Goal: Find specific page/section: Find specific page/section

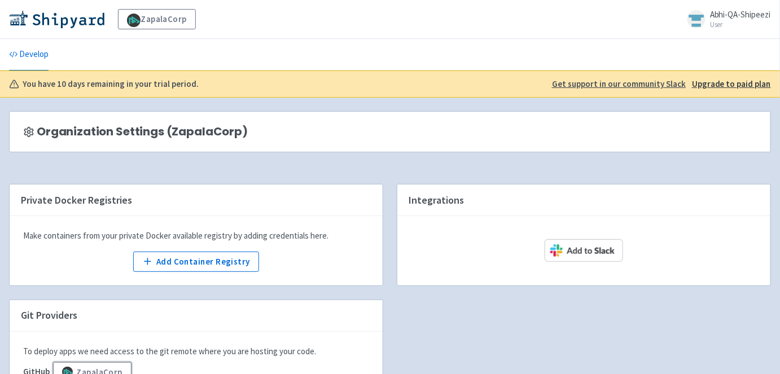
scroll to position [105, 0]
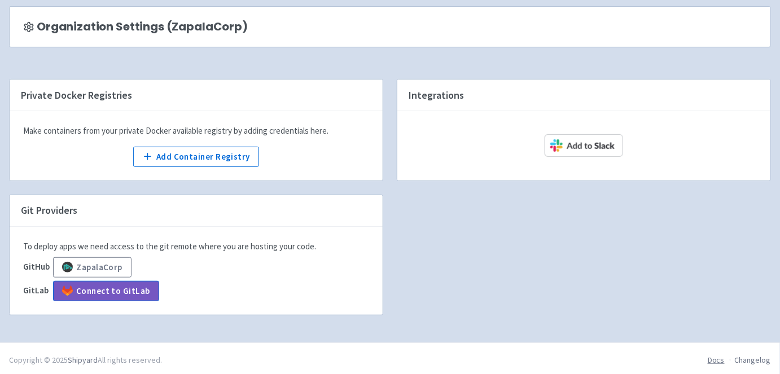
click at [711, 357] on link "Docs" at bounding box center [716, 360] width 17 height 10
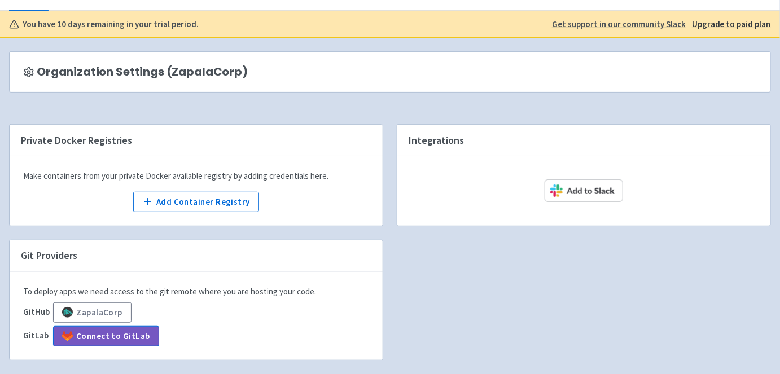
scroll to position [0, 0]
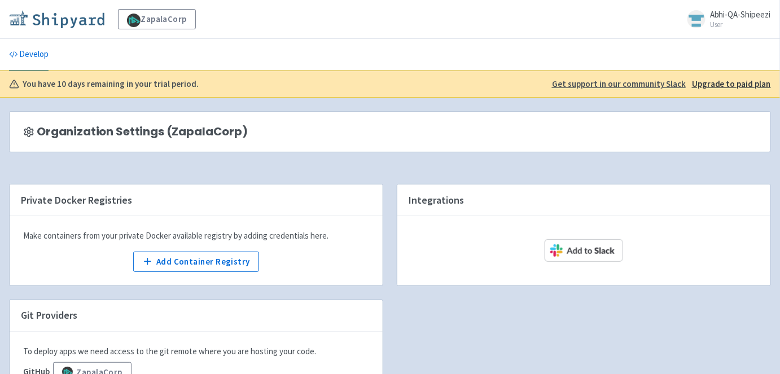
click at [61, 15] on img at bounding box center [56, 19] width 95 height 18
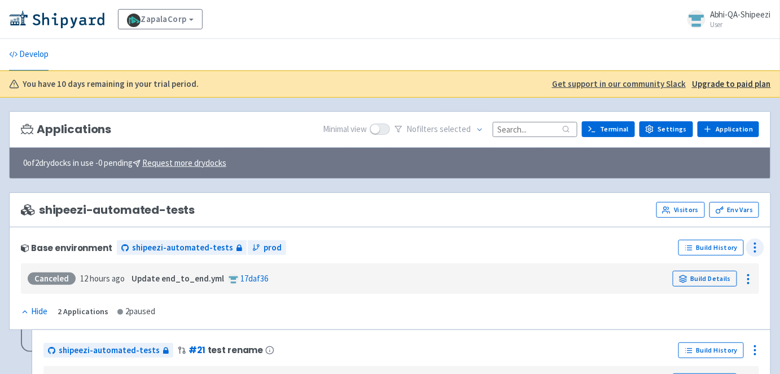
click at [752, 244] on icon at bounding box center [755, 248] width 14 height 14
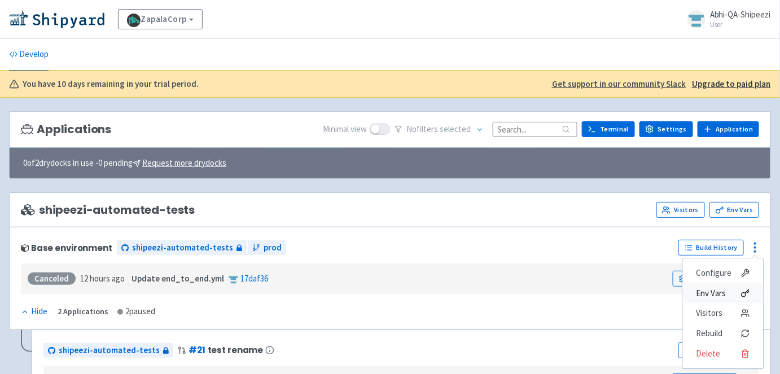
click at [718, 290] on span "Env Vars" at bounding box center [712, 294] width 30 height 16
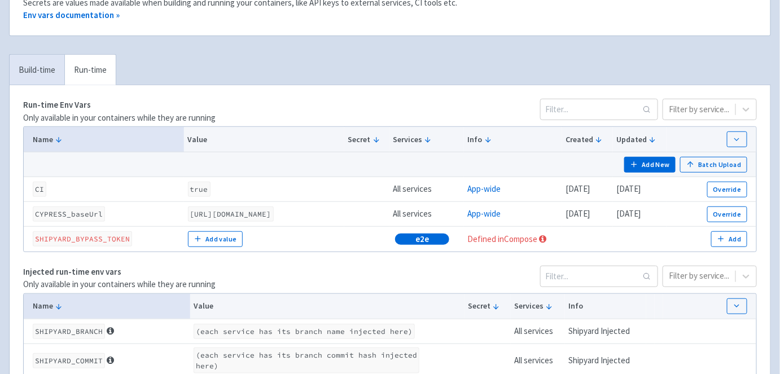
scroll to position [167, 0]
click at [46, 68] on link "Build-time" at bounding box center [37, 69] width 55 height 31
